Goal: Information Seeking & Learning: Understand process/instructions

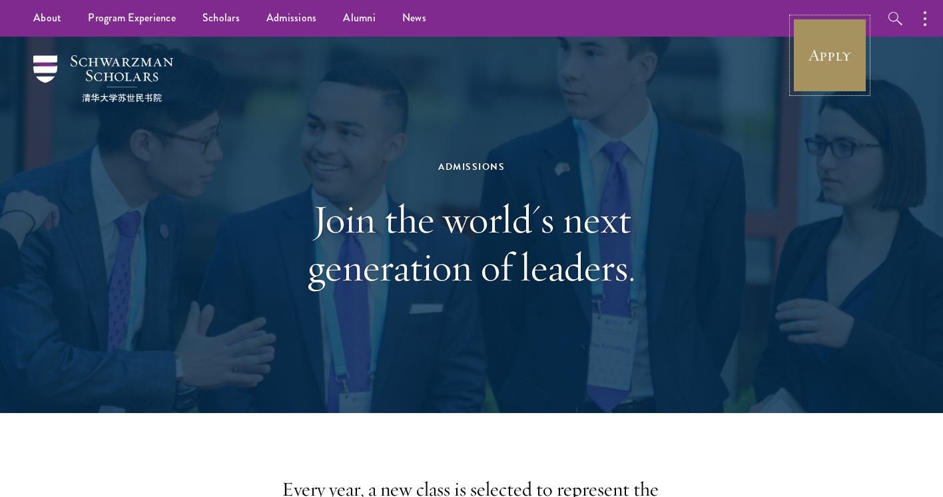
click at [824, 67] on link "Apply" at bounding box center [829, 55] width 75 height 75
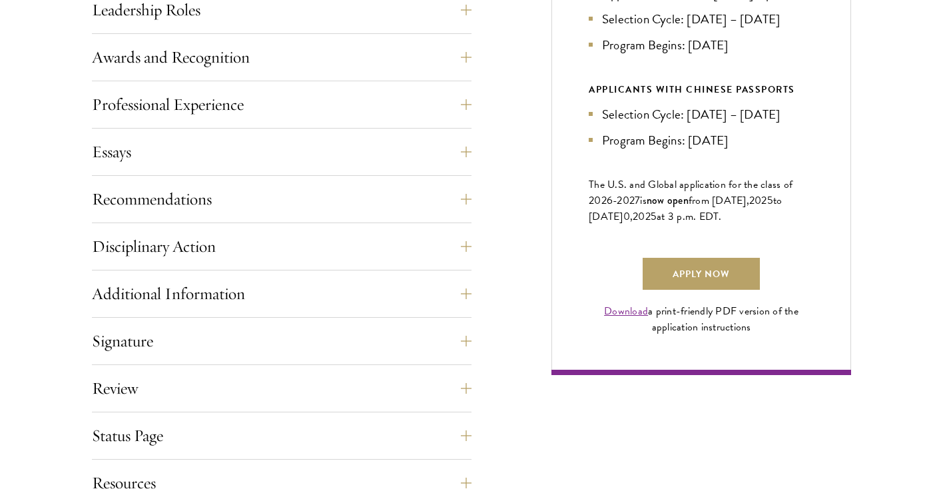
scroll to position [836, 0]
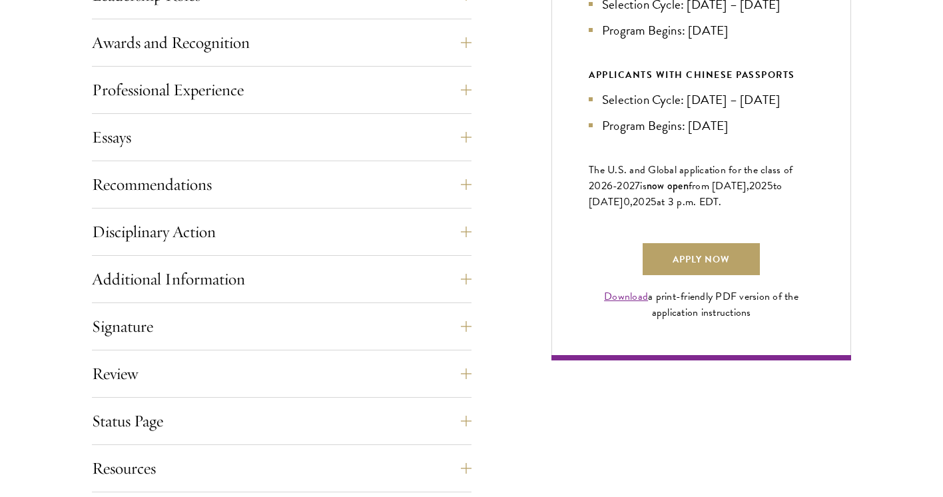
click at [230, 107] on div "Professional Experience" at bounding box center [282, 94] width 380 height 40
click at [230, 93] on button "Professional Experience" at bounding box center [292, 90] width 380 height 32
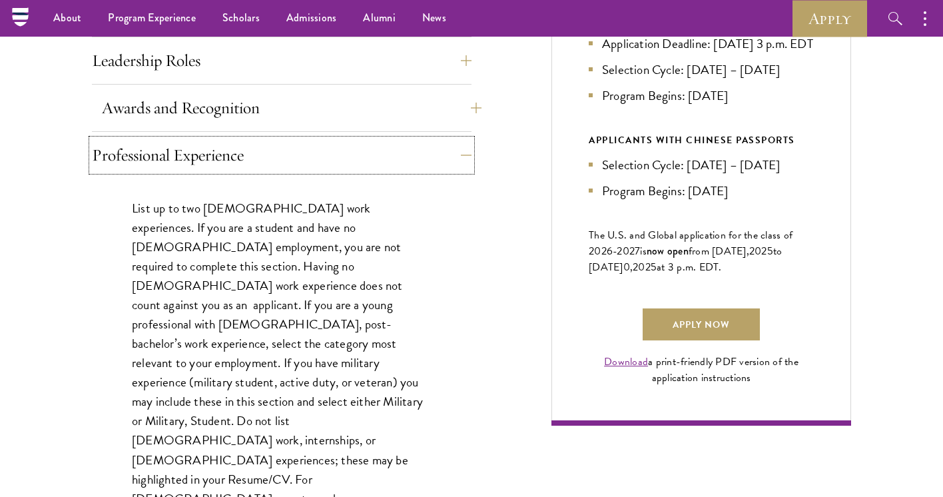
scroll to position [761, 0]
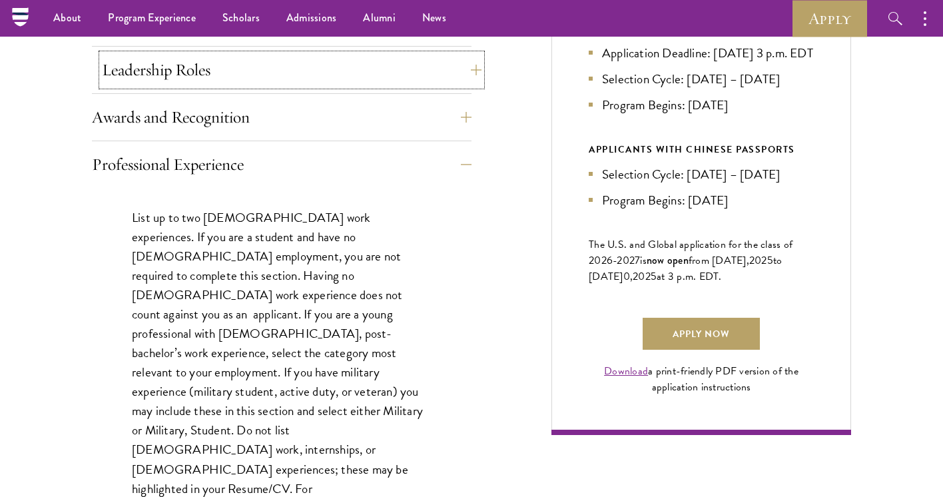
click at [228, 71] on button "Leadership Roles" at bounding box center [292, 70] width 380 height 32
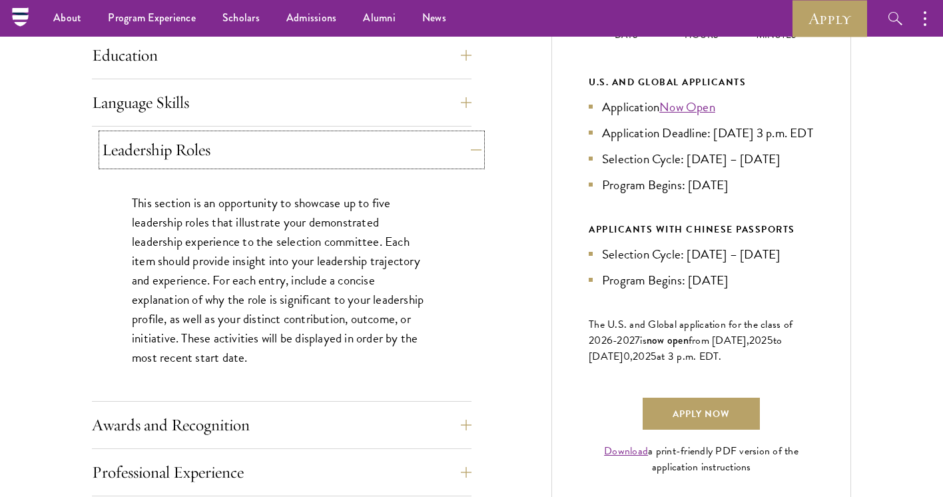
scroll to position [679, 0]
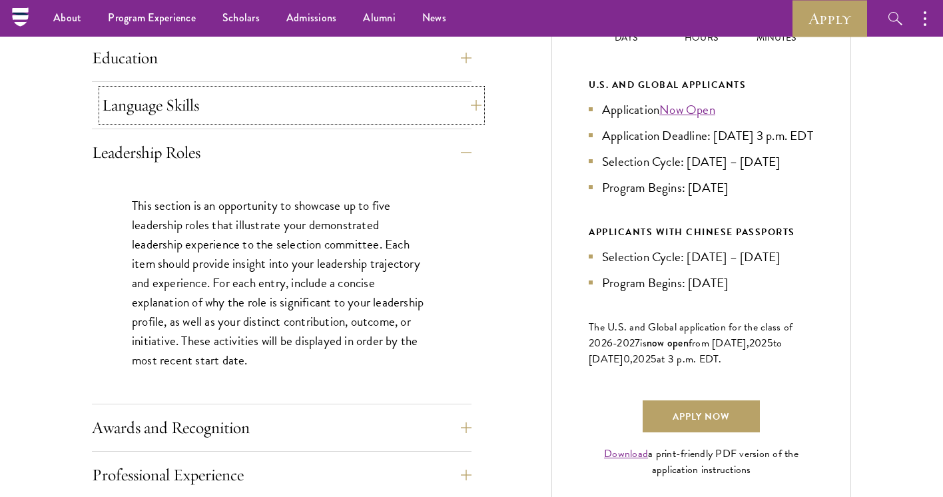
click at [225, 117] on button "Language Skills" at bounding box center [292, 105] width 380 height 32
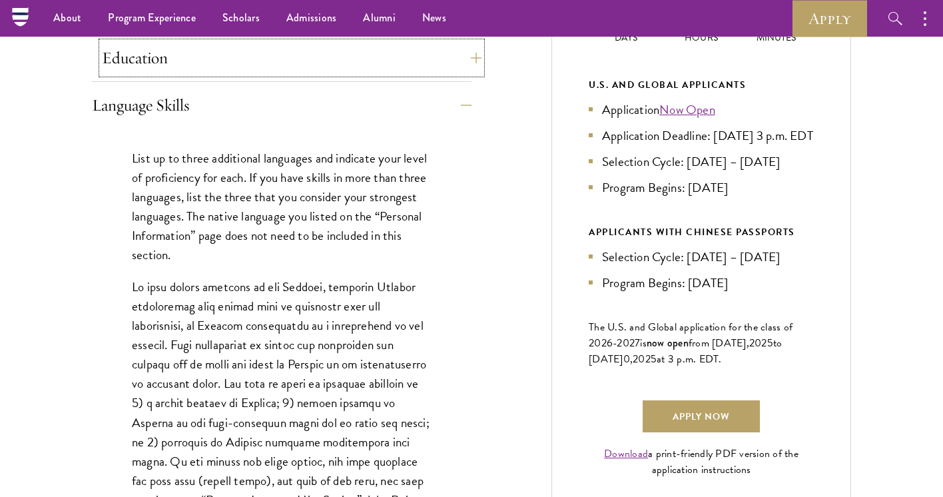
click at [214, 55] on button "Education" at bounding box center [292, 58] width 380 height 32
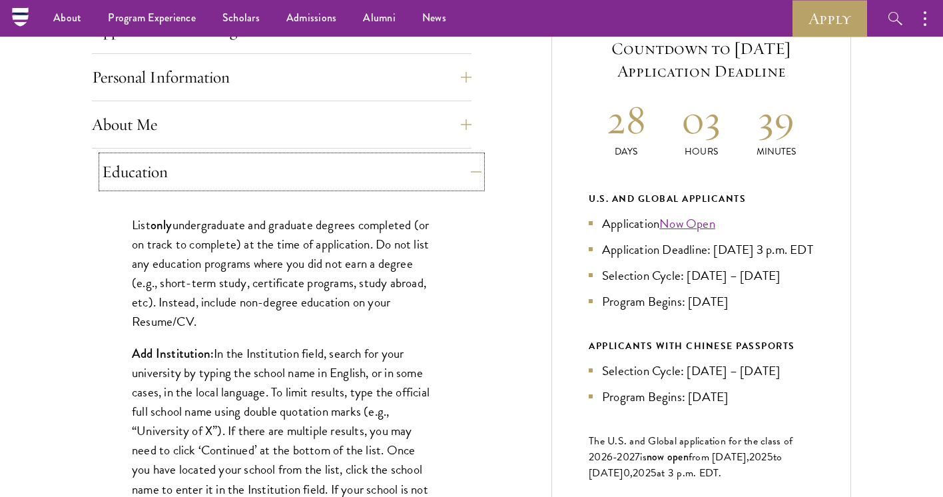
scroll to position [549, 0]
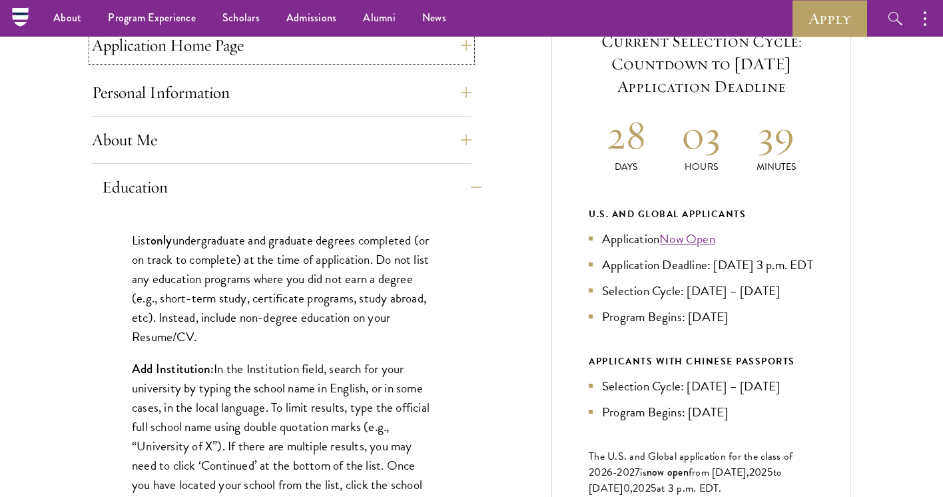
click at [214, 55] on button "Application Home Page" at bounding box center [282, 45] width 380 height 32
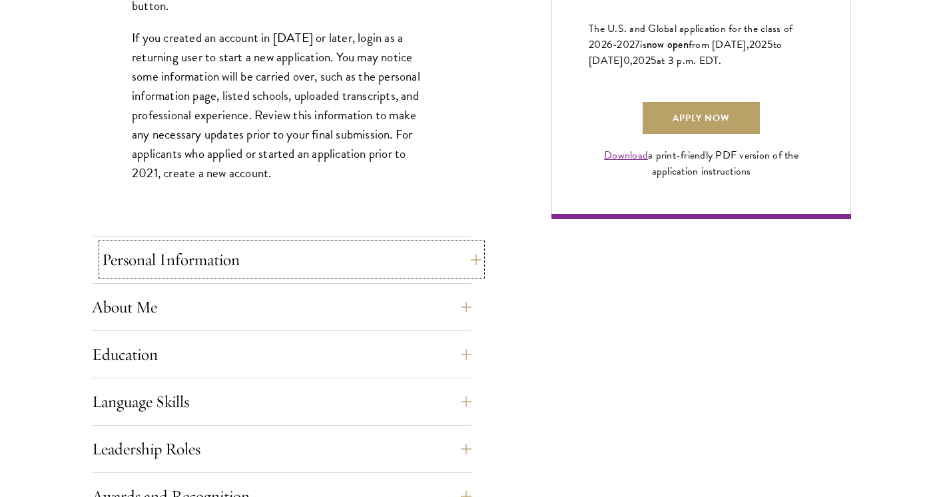
click at [187, 258] on button "Personal Information" at bounding box center [292, 260] width 380 height 32
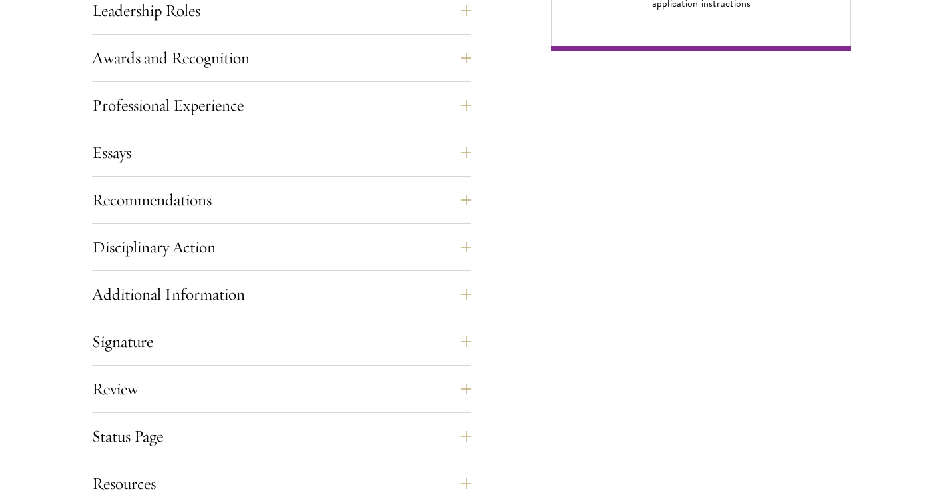
scroll to position [1154, 0]
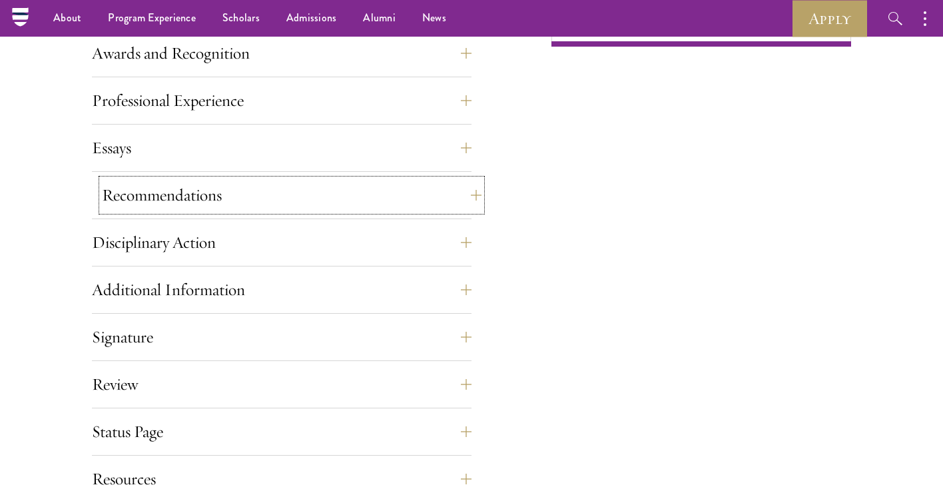
click at [184, 190] on button "Recommendations" at bounding box center [292, 195] width 380 height 32
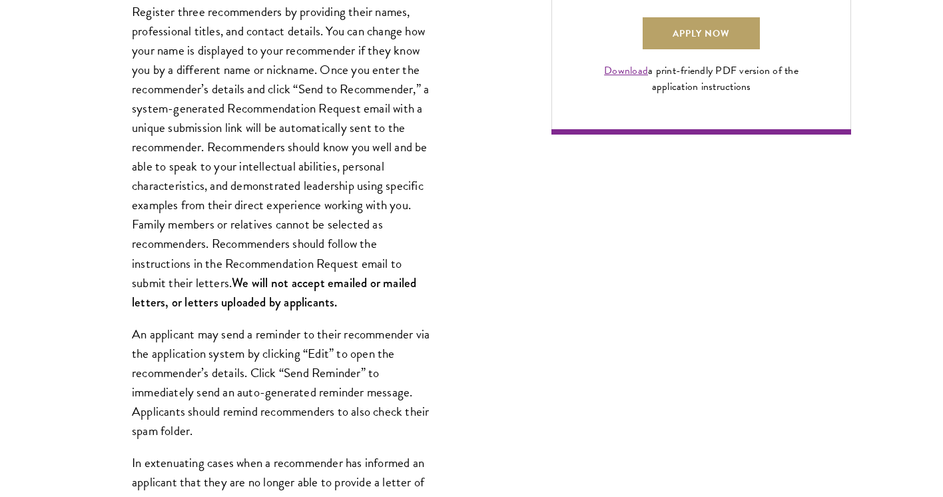
scroll to position [1064, 0]
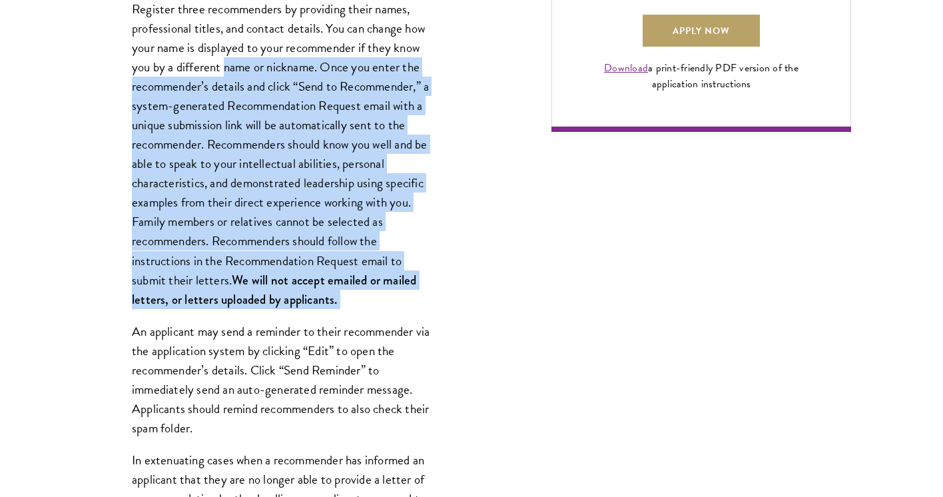
drag, startPoint x: 224, startPoint y: 65, endPoint x: 267, endPoint y: 312, distance: 250.8
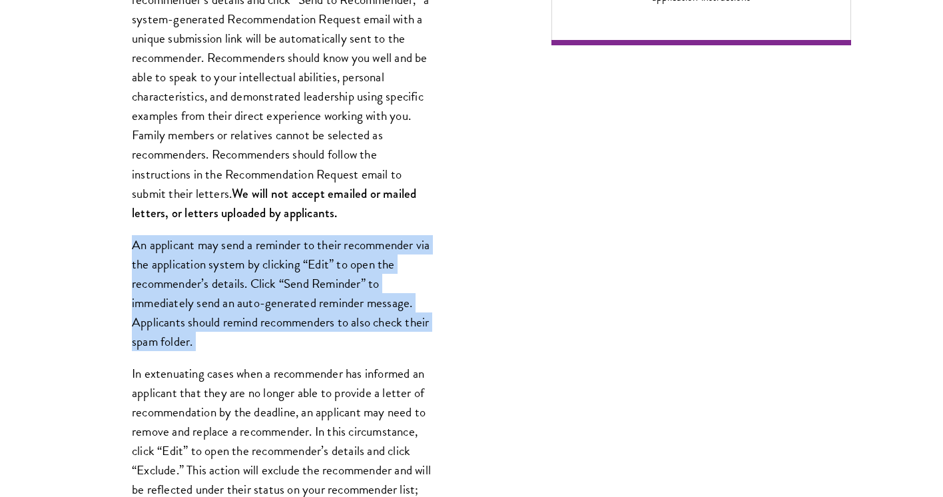
scroll to position [1271, 0]
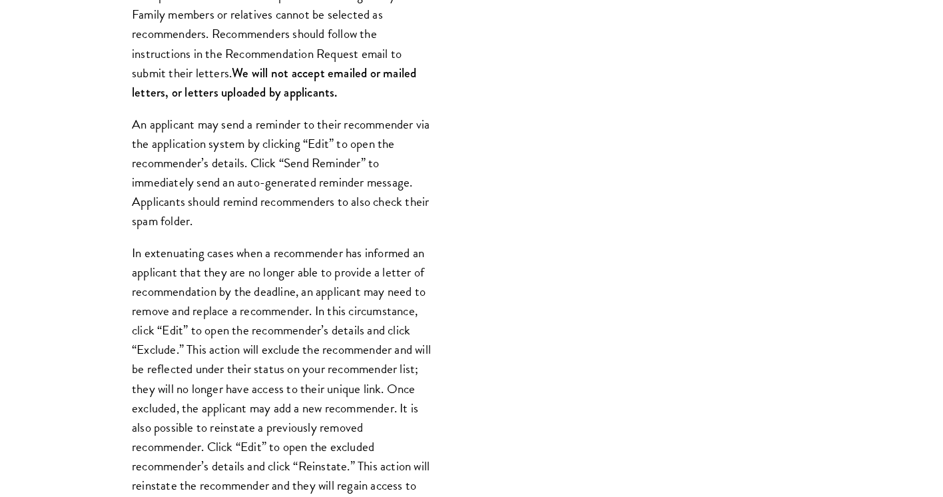
click at [267, 312] on p "In extenuating cases when a recommender has informed an applicant that they are…" at bounding box center [282, 388] width 300 height 290
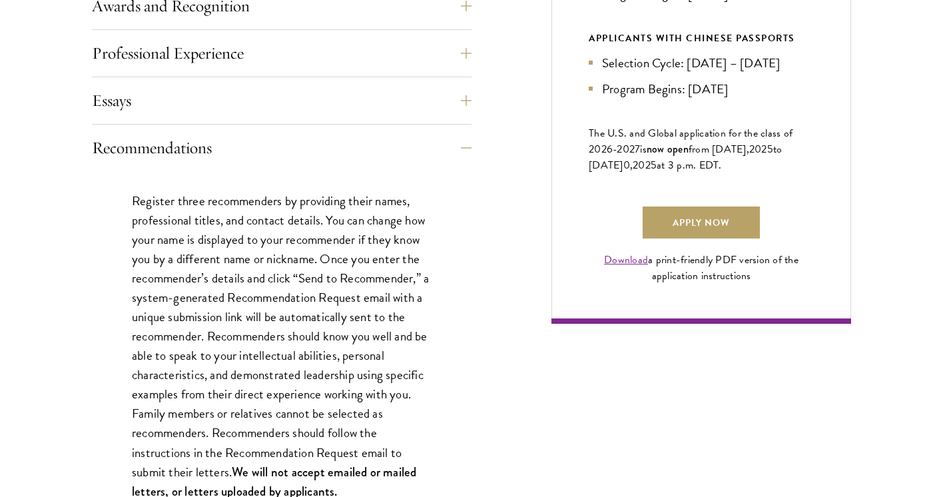
scroll to position [875, 0]
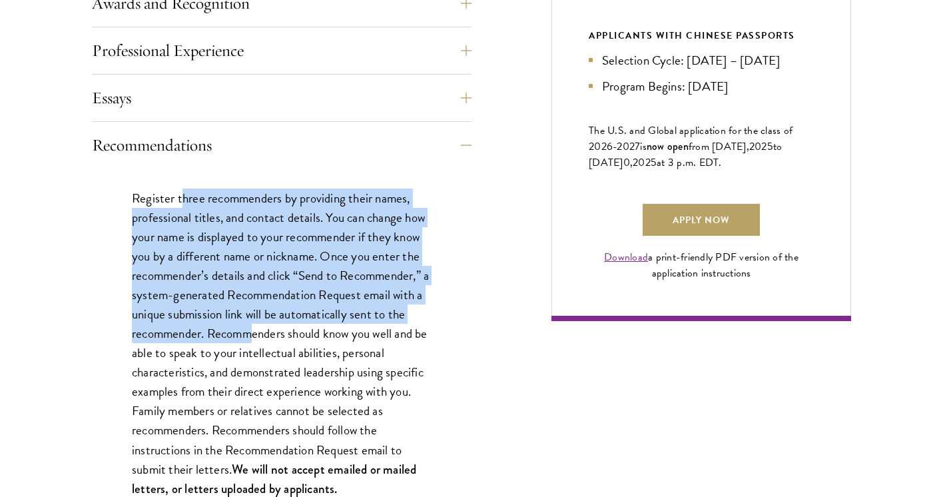
drag, startPoint x: 183, startPoint y: 199, endPoint x: 252, endPoint y: 325, distance: 143.3
click at [252, 325] on p "Register three recommenders by providing their names, professional titles, and …" at bounding box center [282, 343] width 300 height 310
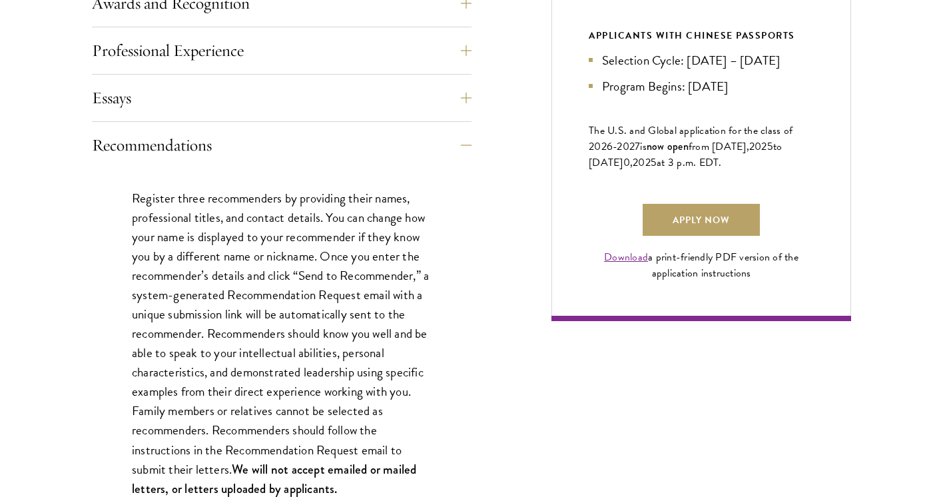
click at [252, 325] on p "Register three recommenders by providing their names, professional titles, and …" at bounding box center [282, 343] width 300 height 310
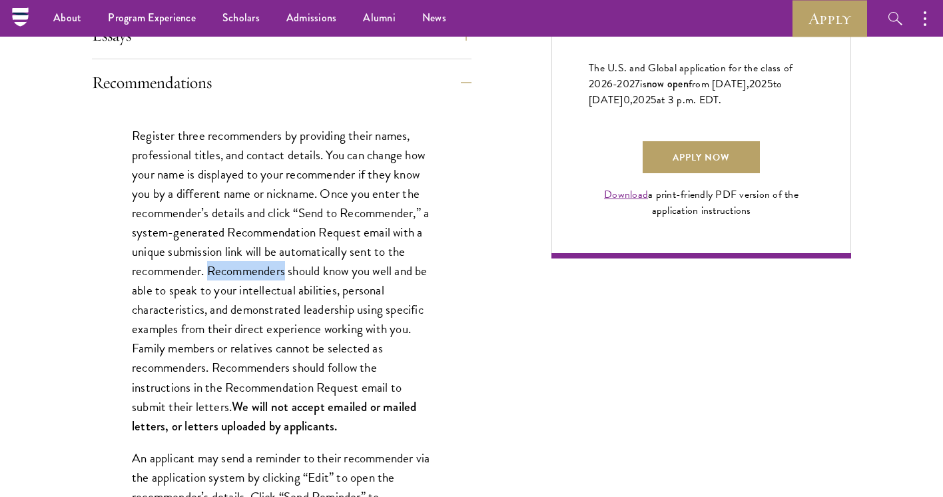
scroll to position [790, 0]
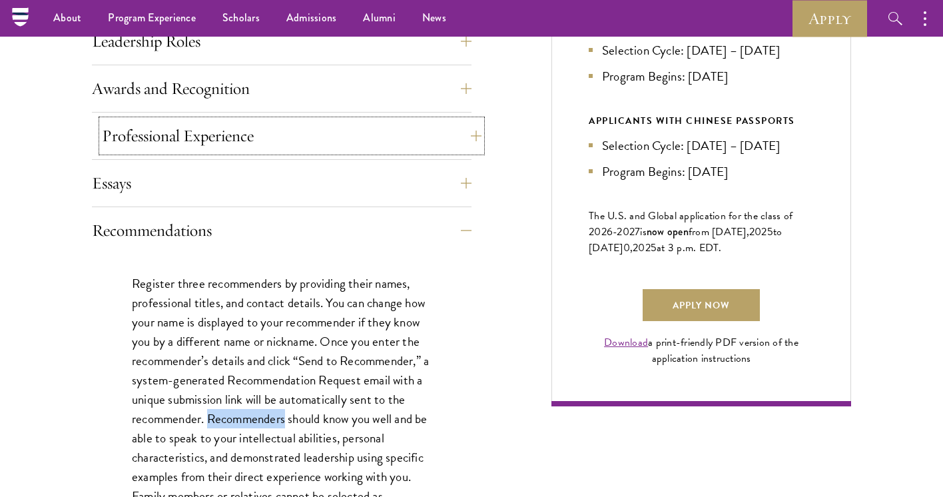
click at [313, 125] on button "Professional Experience" at bounding box center [292, 136] width 380 height 32
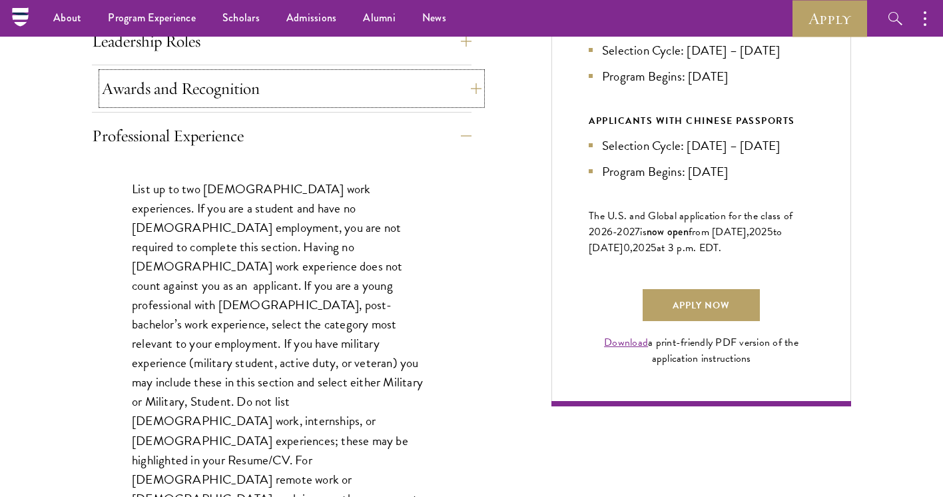
click at [286, 77] on button "Awards and Recognition" at bounding box center [292, 89] width 380 height 32
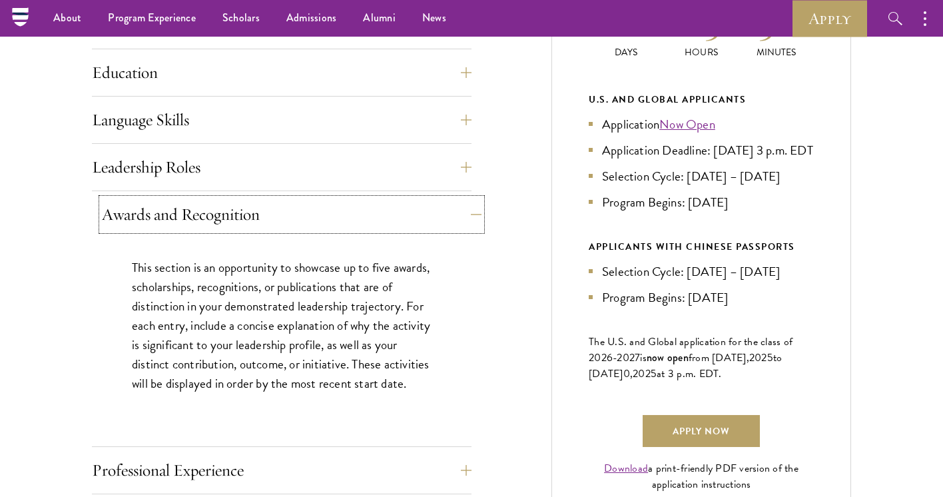
scroll to position [667, 0]
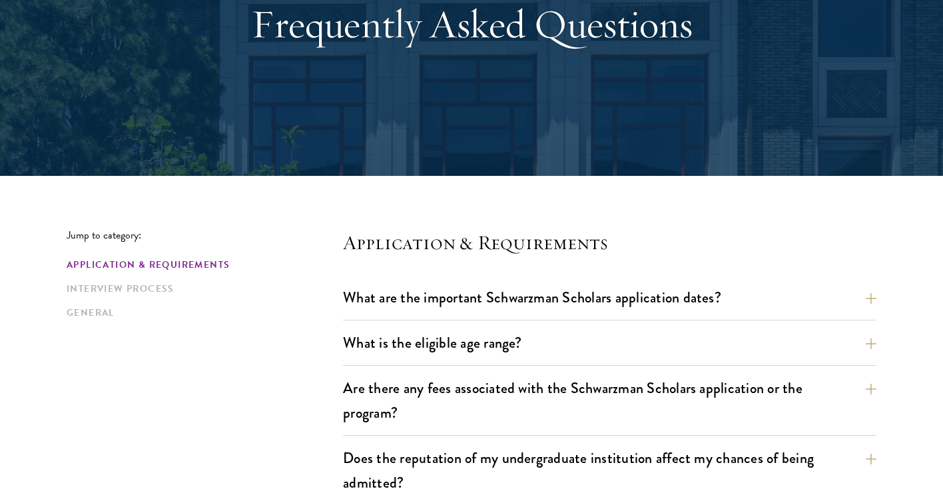
scroll to position [382, 0]
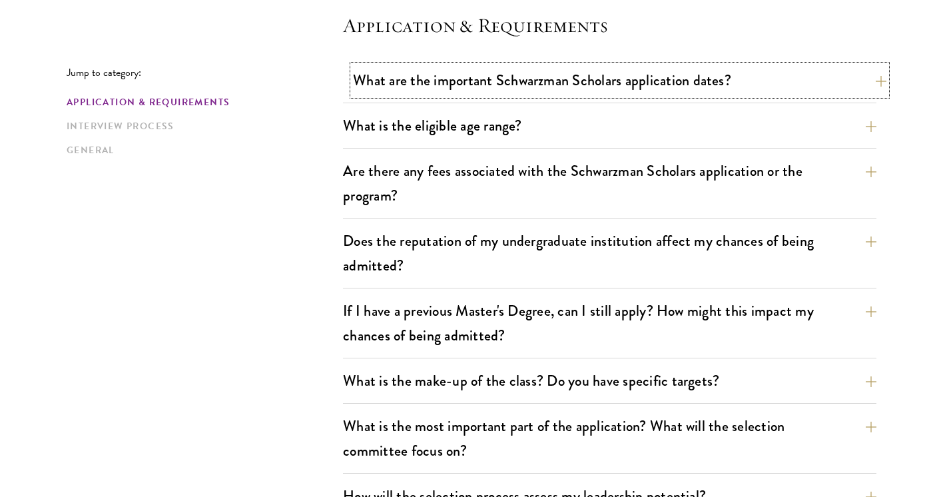
click at [497, 80] on button "What are the important Schwarzman Scholars application dates?" at bounding box center [619, 80] width 533 height 30
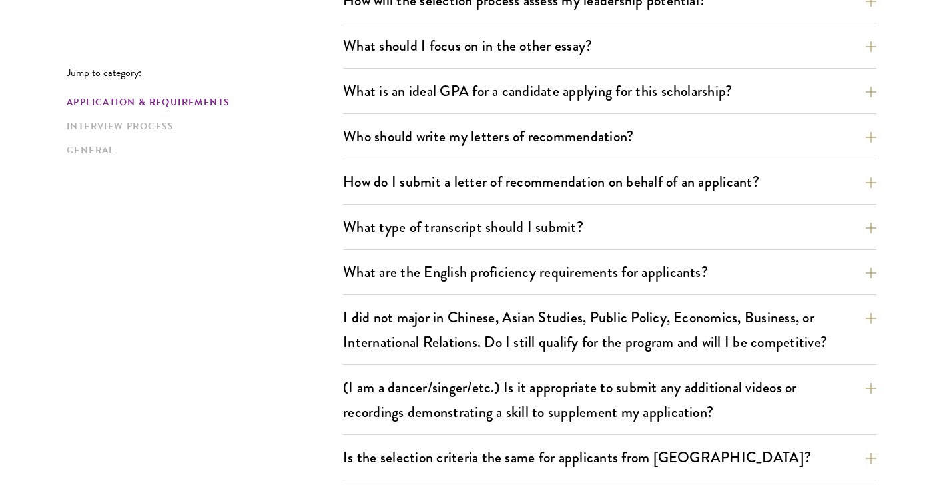
scroll to position [1282, 0]
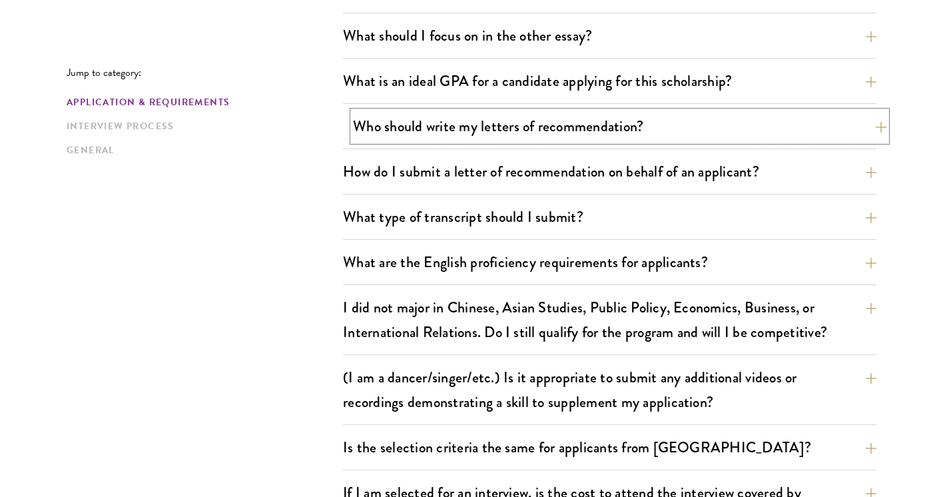
click at [512, 124] on button "Who should write my letters of recommendation?" at bounding box center [619, 126] width 533 height 30
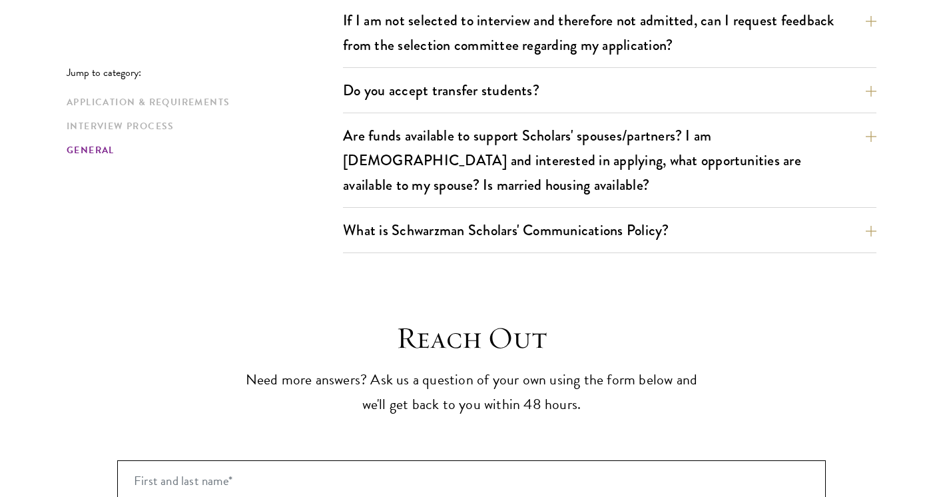
scroll to position [2828, 0]
